Goal: Transaction & Acquisition: Purchase product/service

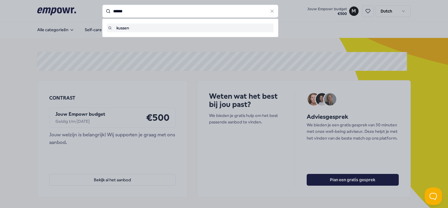
type input "******"
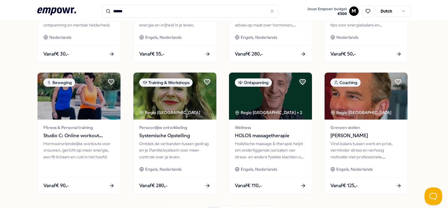
scroll to position [317, 0]
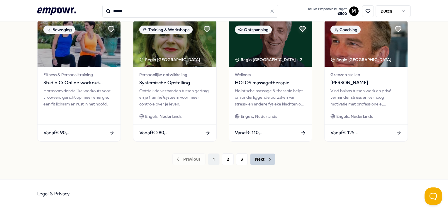
click at [261, 160] on button "Next" at bounding box center [262, 159] width 25 height 12
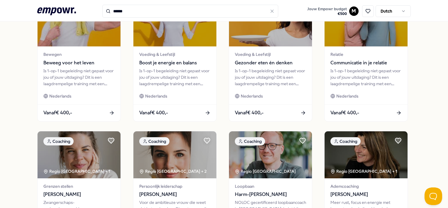
scroll to position [317, 0]
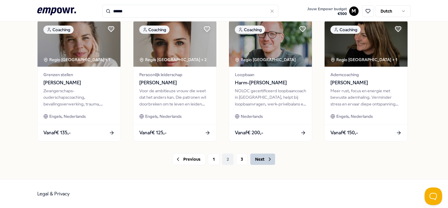
click at [260, 157] on button "Next" at bounding box center [262, 159] width 25 height 12
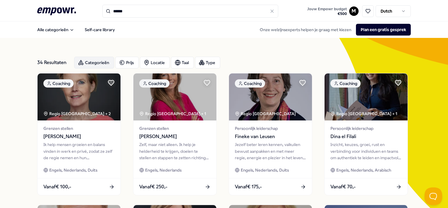
click at [87, 60] on div "Categorieën" at bounding box center [94, 63] width 40 height 12
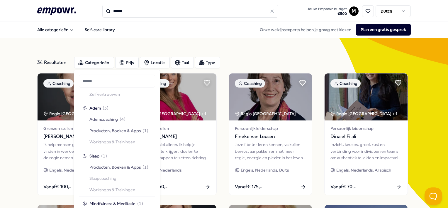
scroll to position [410, 0]
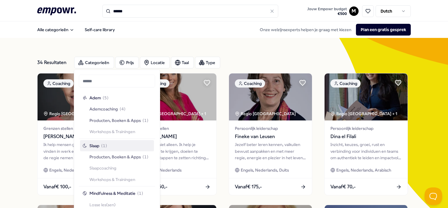
click at [94, 145] on span "Slaap" at bounding box center [94, 145] width 10 height 6
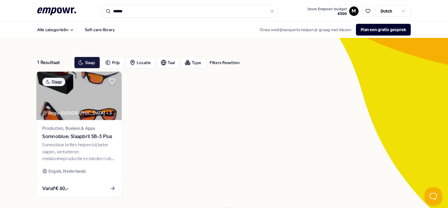
click at [81, 90] on img at bounding box center [78, 96] width 85 height 48
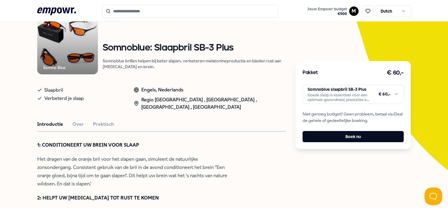
scroll to position [59, 0]
